Goal: Task Accomplishment & Management: Use online tool/utility

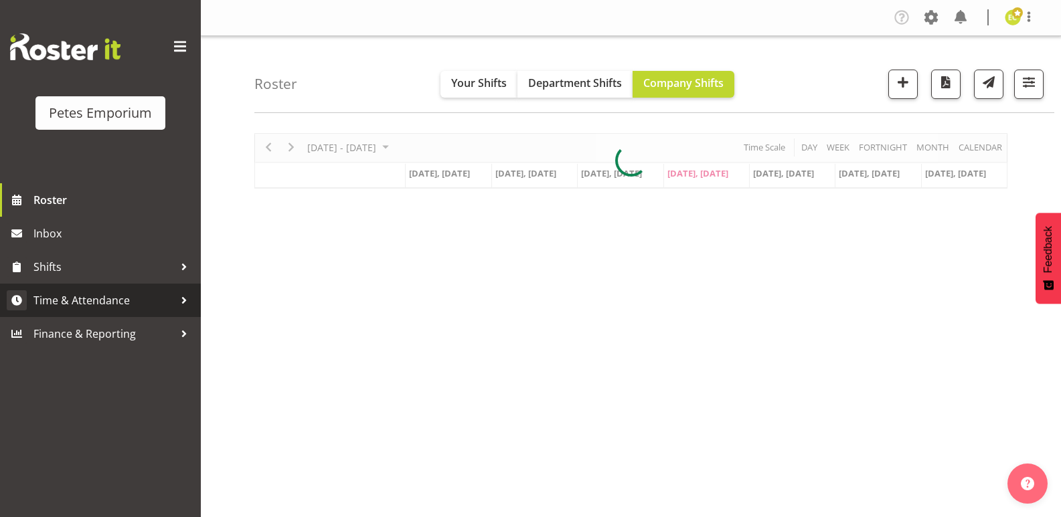
click at [59, 299] on span "Time & Attendance" at bounding box center [103, 300] width 141 height 20
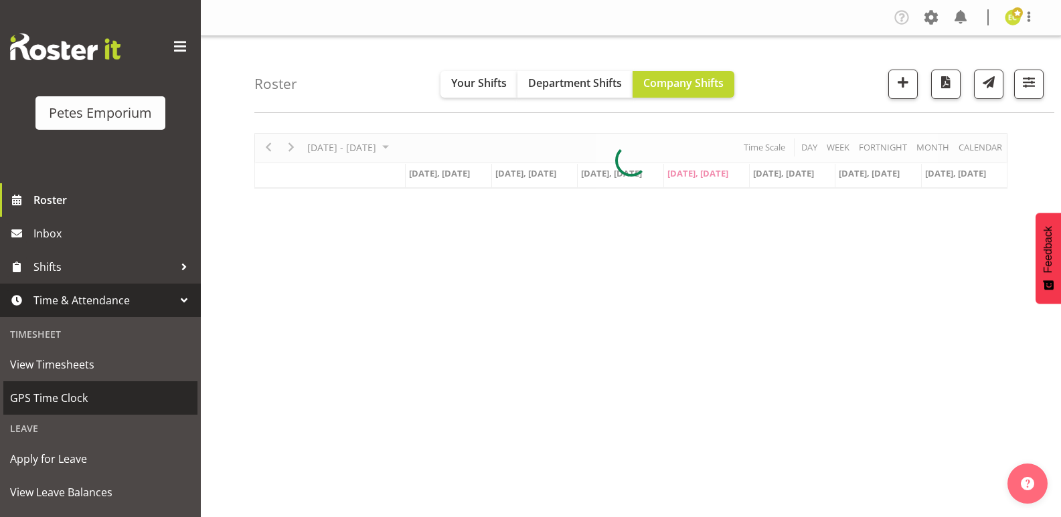
click at [50, 394] on span "GPS Time Clock" at bounding box center [100, 398] width 181 height 20
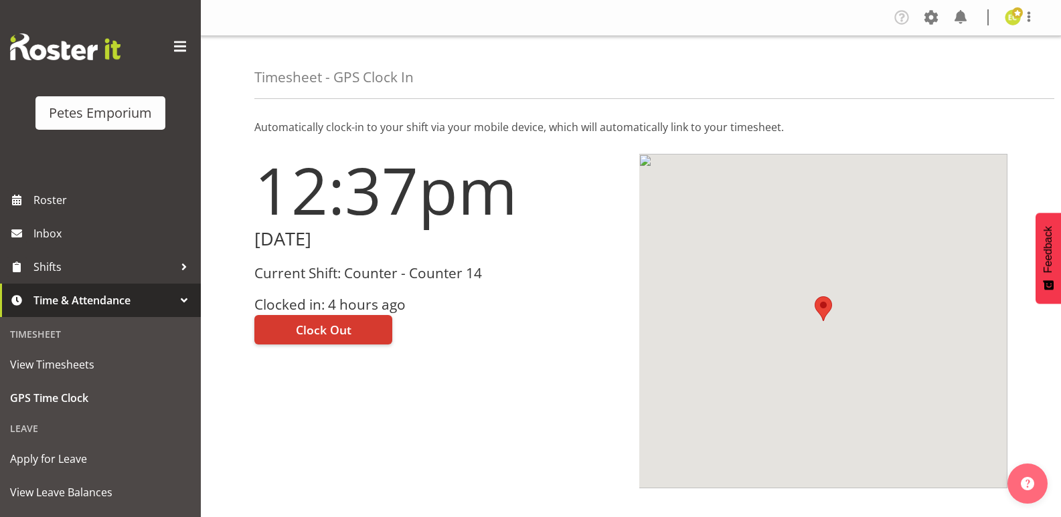
click at [343, 284] on div "Current Shift: Counter - Counter 14 Clocked in: 4 hours ago" at bounding box center [438, 290] width 369 height 48
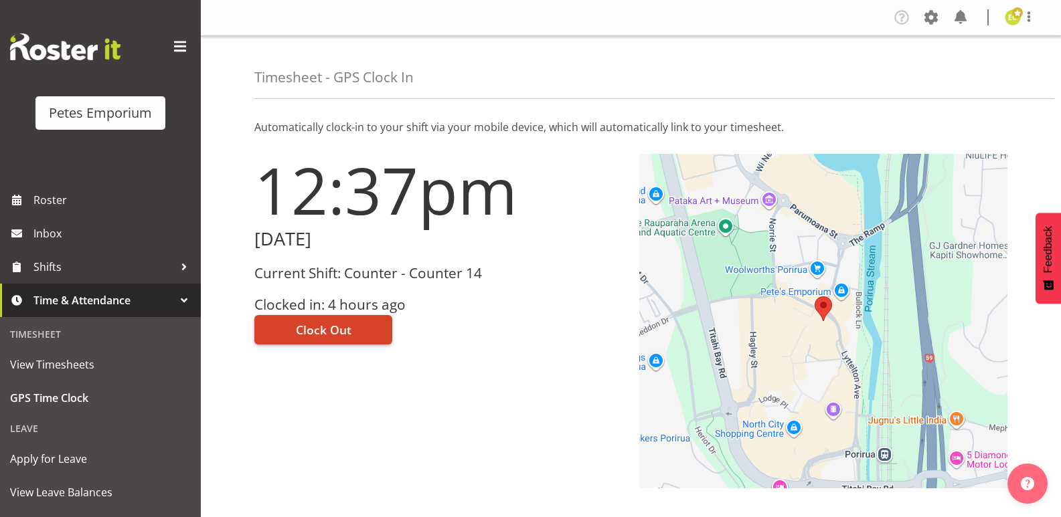
click at [356, 331] on button "Clock Out" at bounding box center [323, 329] width 138 height 29
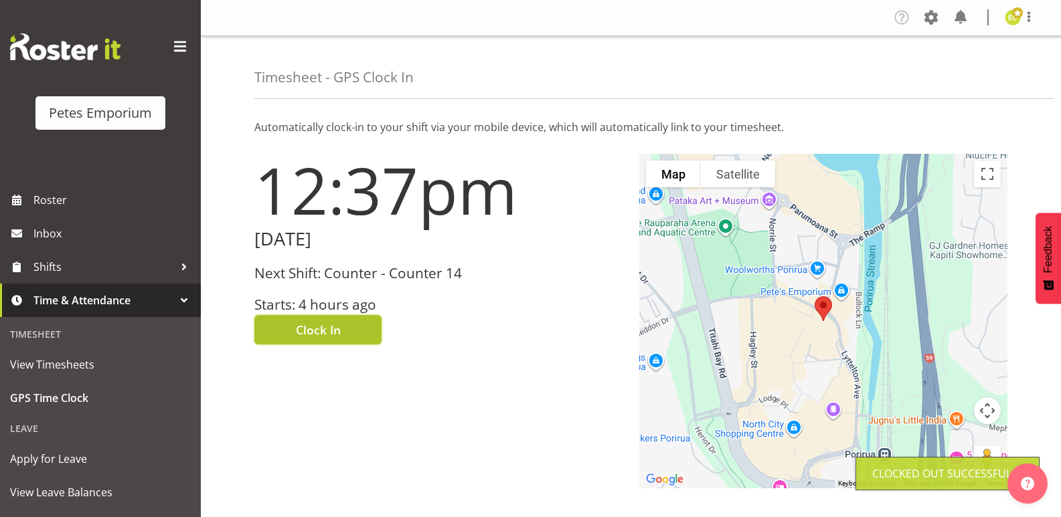
click at [341, 326] on button "Clock In" at bounding box center [317, 329] width 127 height 29
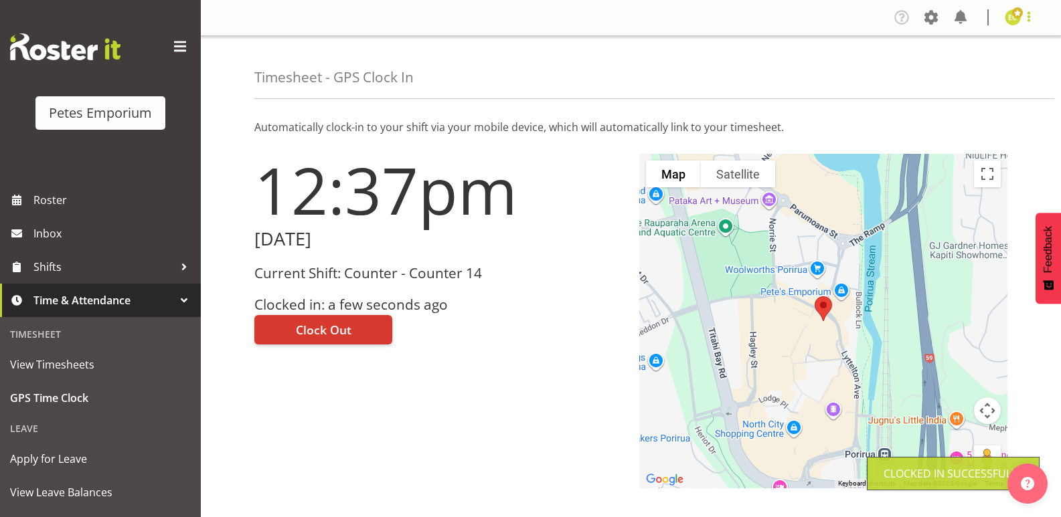
click at [1025, 22] on span at bounding box center [1029, 17] width 16 height 16
click at [973, 70] on link "Log Out" at bounding box center [972, 70] width 129 height 24
